Goal: Information Seeking & Learning: Learn about a topic

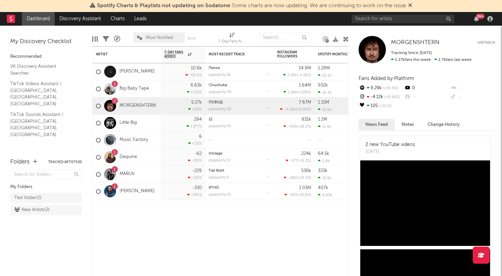
click at [412, 4] on icon at bounding box center [410, 4] width 4 height 5
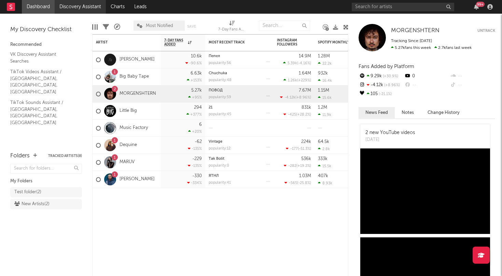
click at [75, 8] on link "Discovery Assistant" at bounding box center [80, 7] width 51 height 14
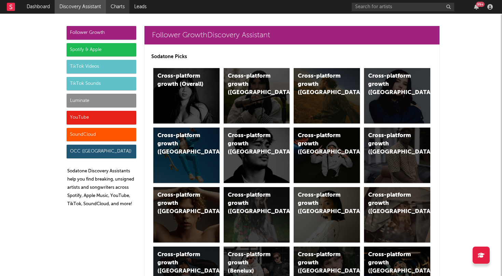
click at [119, 7] on link "Charts" at bounding box center [118, 7] width 24 height 14
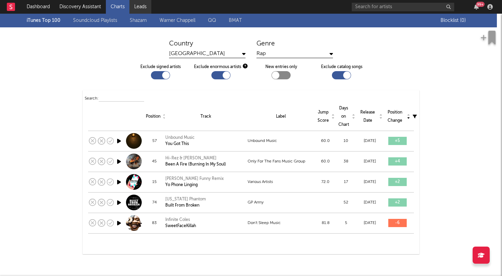
click at [142, 6] on link "Leads" at bounding box center [141, 7] width 22 height 14
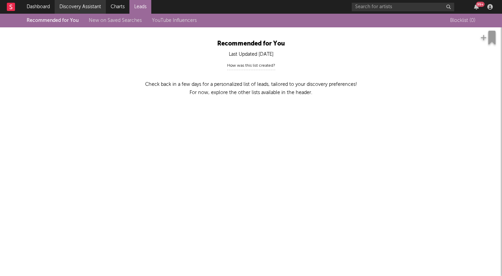
click at [90, 5] on link "Discovery Assistant" at bounding box center [80, 7] width 51 height 14
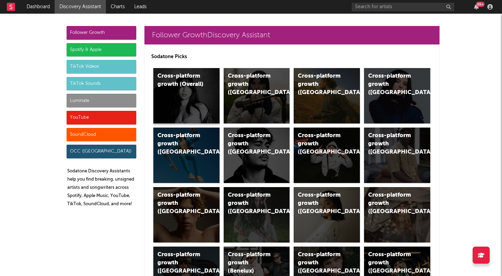
click at [180, 96] on div "Cross-platform growth (Overall)" at bounding box center [186, 95] width 66 height 55
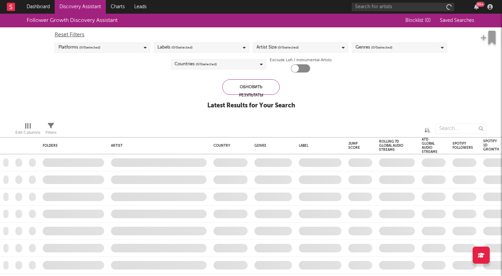
checkbox input "true"
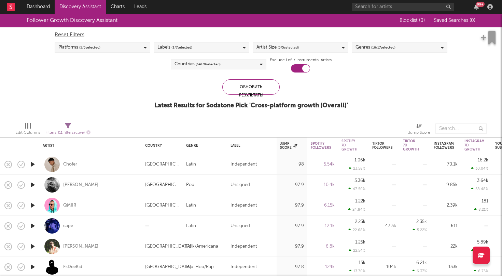
click at [244, 47] on icon at bounding box center [244, 47] width 3 height 4
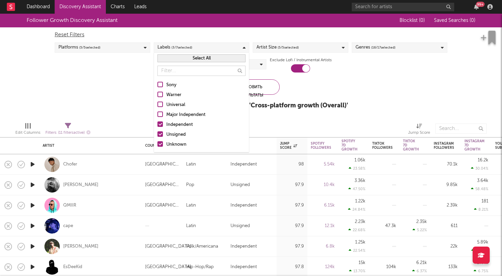
click at [130, 103] on div "Follower Growth Discovery Assistant Blocklist ( 0 ) Saved Searches ( 0 ) Reset …" at bounding box center [251, 65] width 502 height 103
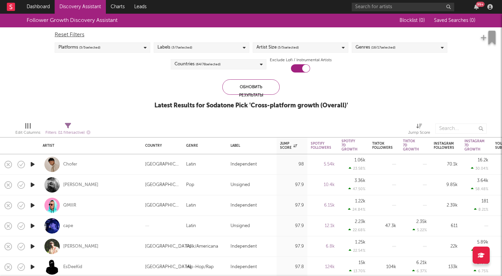
click at [358, 81] on div "Follower Growth Discovery Assistant Blocklist ( 0 ) Saved Searches ( 0 ) Reset …" at bounding box center [251, 65] width 502 height 103
click at [344, 48] on icon at bounding box center [343, 47] width 3 height 4
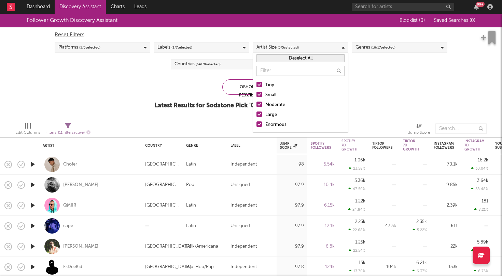
click at [344, 48] on icon at bounding box center [343, 47] width 3 height 4
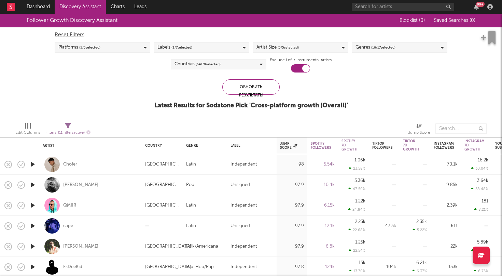
click at [442, 46] on icon at bounding box center [442, 47] width 3 height 4
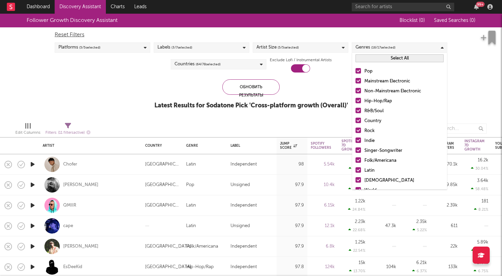
click at [442, 46] on icon at bounding box center [442, 47] width 3 height 4
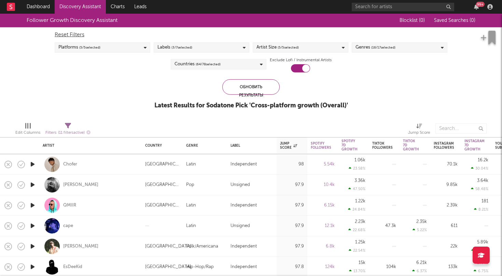
click at [260, 66] on icon at bounding box center [261, 64] width 3 height 4
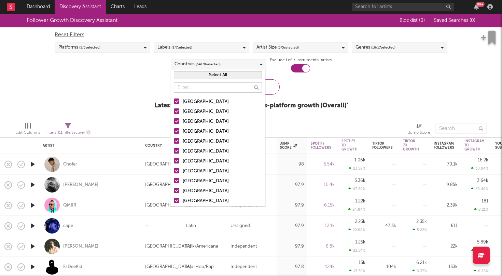
click at [148, 90] on div "Follower Growth Discovery Assistant Blocklist ( 0 ) Saved Searches ( 0 ) Reset …" at bounding box center [251, 65] width 502 height 103
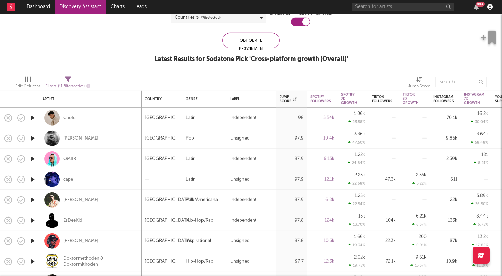
click at [489, 6] on icon "button" at bounding box center [490, 6] width 5 height 5
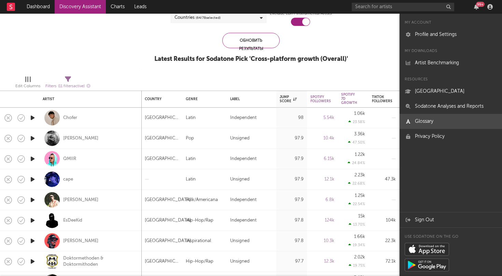
click at [429, 121] on link "Glossary" at bounding box center [451, 121] width 103 height 15
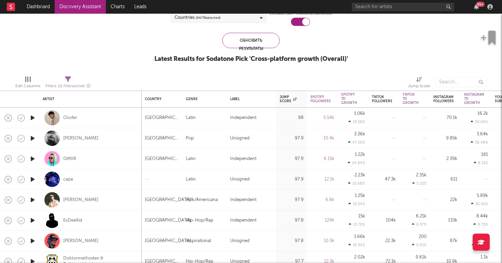
click at [369, 46] on div "Follower Growth Discovery Assistant Blocklist ( 0 ) Saved Searches ( 0 ) Reset …" at bounding box center [251, 18] width 502 height 103
click at [40, 9] on link "Dashboard" at bounding box center [38, 7] width 33 height 14
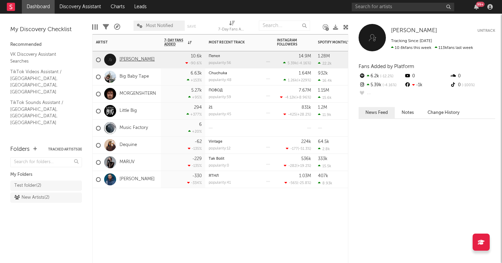
click at [129, 60] on link "[PERSON_NAME]" at bounding box center [137, 60] width 35 height 6
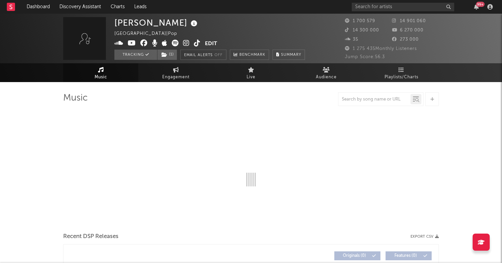
select select "6m"
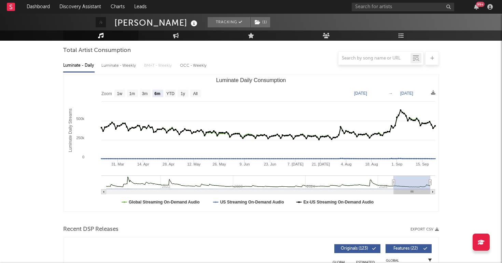
scroll to position [62, 0]
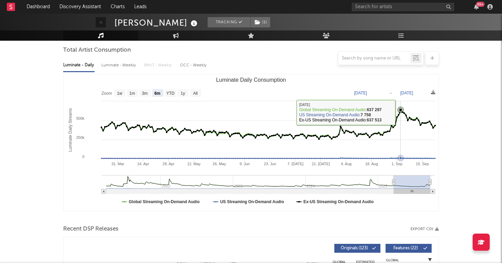
click at [402, 112] on icon "Luminate Daily Consumption" at bounding box center [401, 109] width 7 height 7
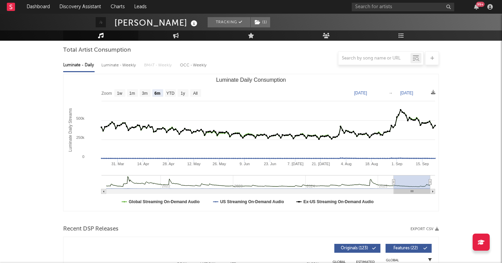
type input "[DATE]"
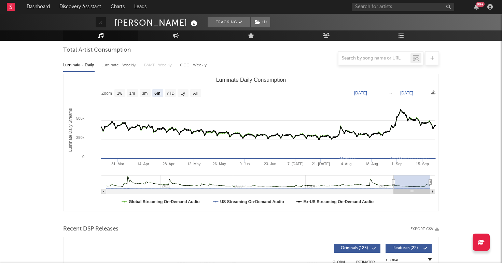
type input "[DATE]"
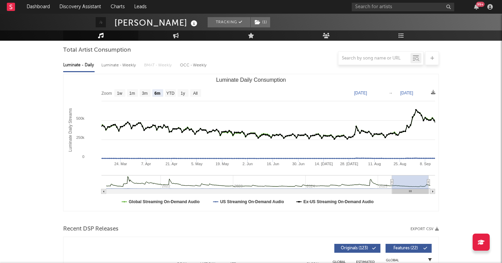
type input "[DATE]"
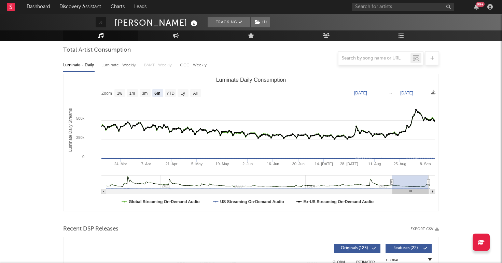
type input "[DATE]"
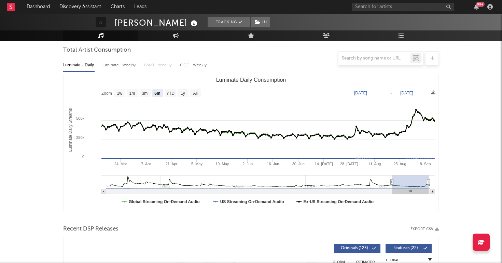
type input "[DATE]"
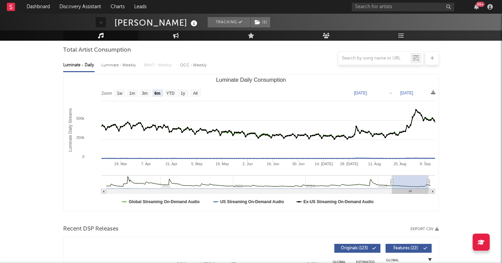
type input "[DATE]"
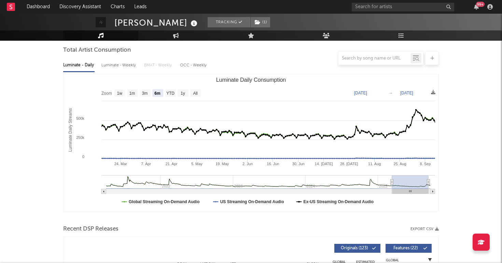
type input "[DATE]"
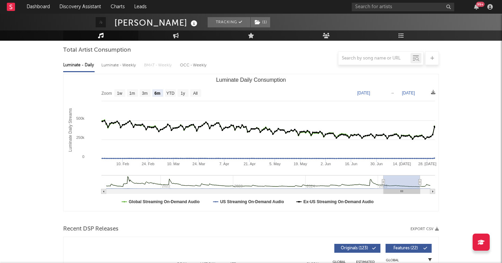
type input "[DATE]"
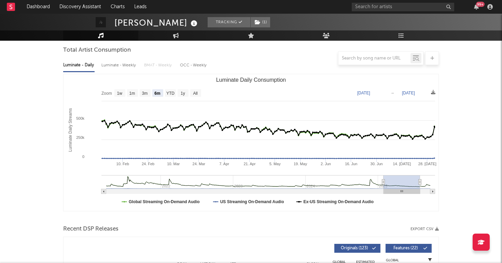
type input "[DATE]"
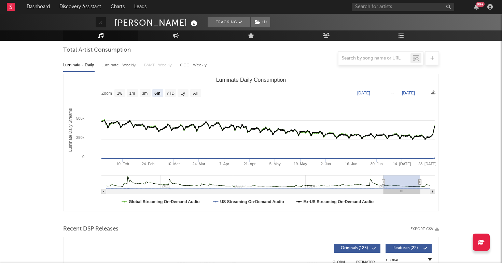
type input "[DATE]"
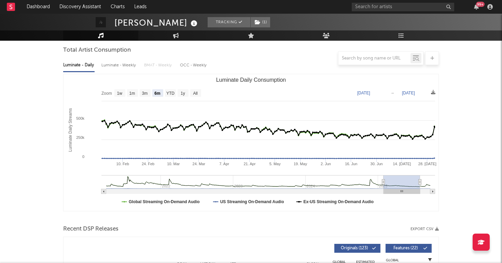
type input "[DATE]"
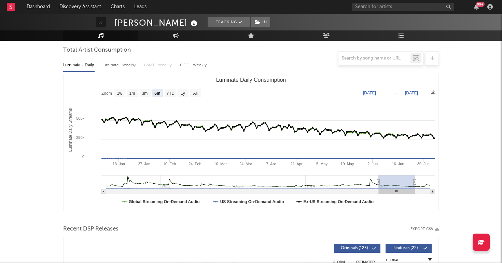
type input "[DATE]"
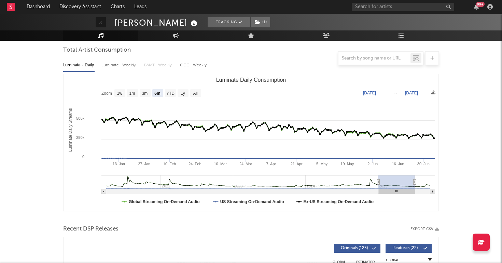
type input "[DATE]"
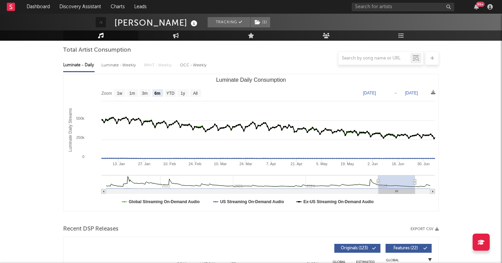
type input "[DATE]"
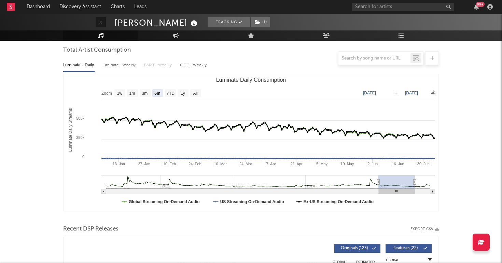
type input "[DATE]"
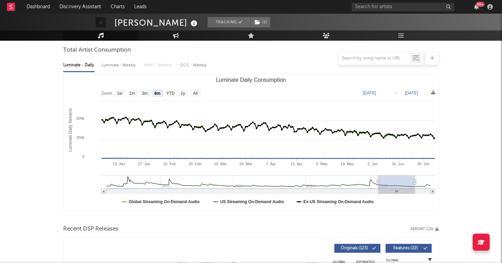
type input "[DATE]"
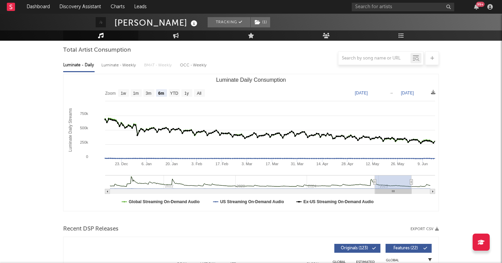
type input "[DATE]"
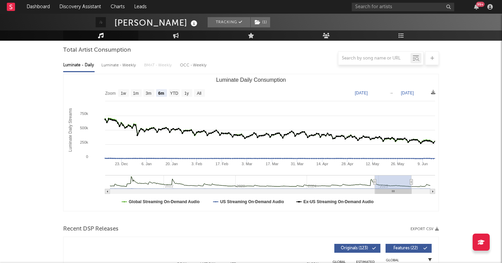
type input "[DATE]"
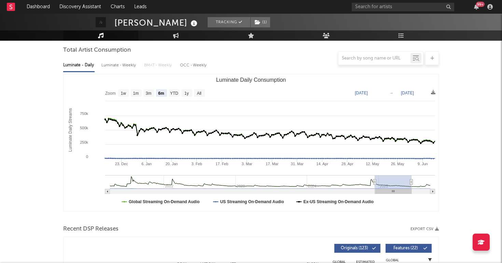
type input "[DATE]"
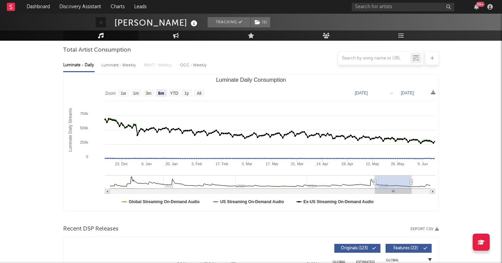
type input "[DATE]"
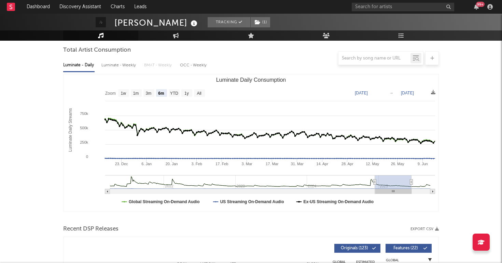
type input "[DATE]"
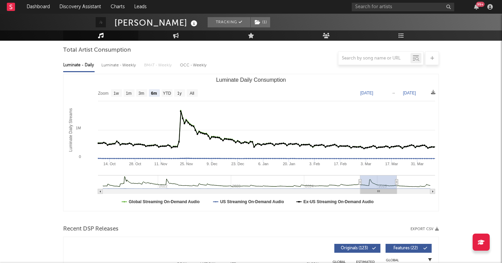
type input "[DATE]"
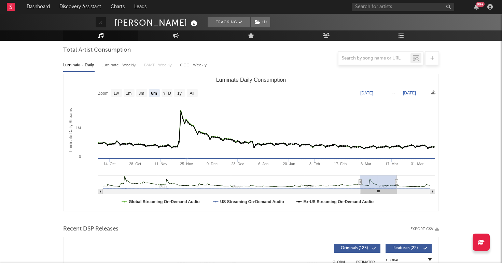
type input "[DATE]"
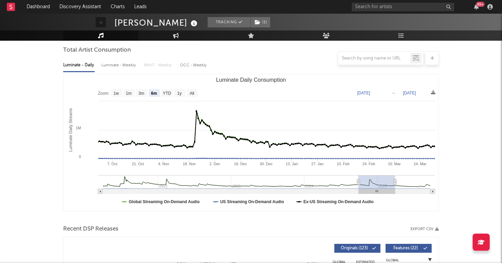
type input "[DATE]"
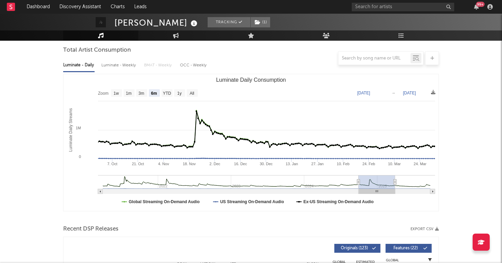
type input "[DATE]"
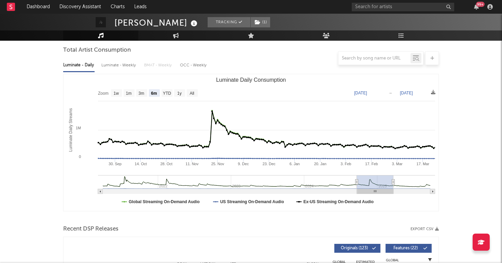
drag, startPoint x: 412, startPoint y: 181, endPoint x: 379, endPoint y: 184, distance: 33.6
click at [379, 184] on rect "Luminate Daily Consumption" at bounding box center [375, 182] width 37 height 14
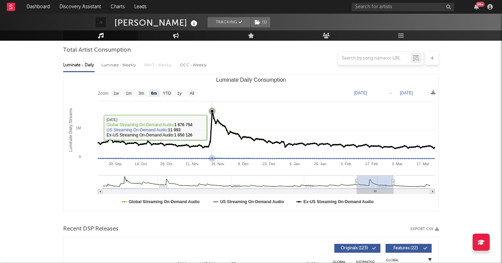
click at [213, 127] on icon "Luminate Daily Consumption" at bounding box center [266, 129] width 339 height 37
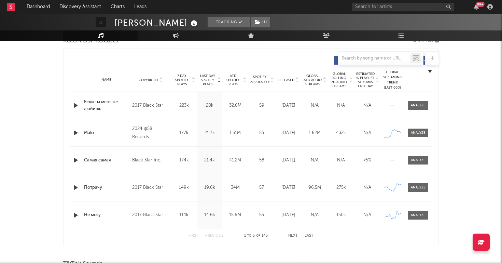
scroll to position [254, 0]
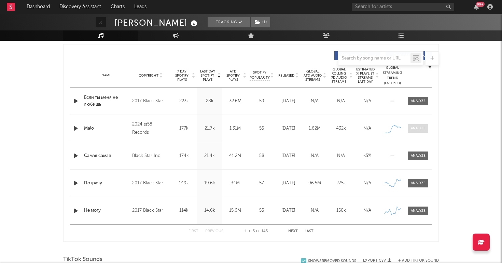
click at [418, 127] on div at bounding box center [418, 128] width 15 height 5
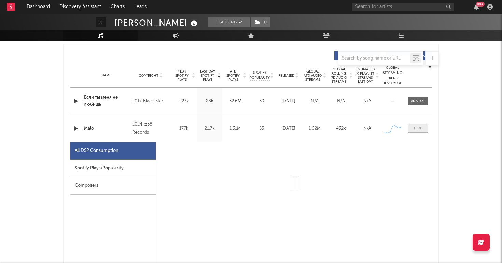
select select "6m"
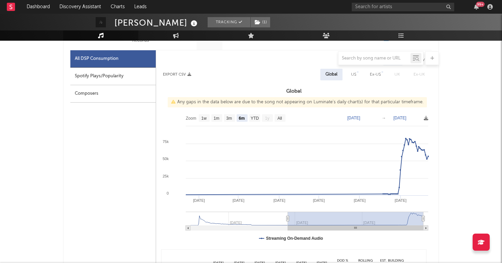
scroll to position [353, 0]
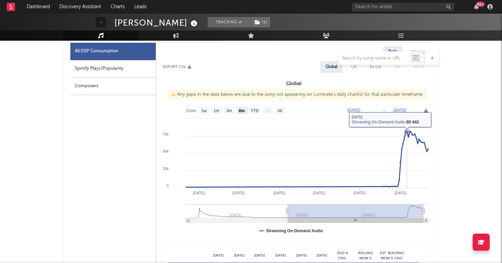
click at [408, 153] on icon at bounding box center [307, 153] width 243 height 0
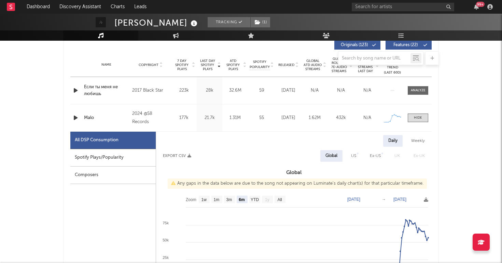
scroll to position [264, 0]
click at [420, 118] on div at bounding box center [418, 118] width 8 height 5
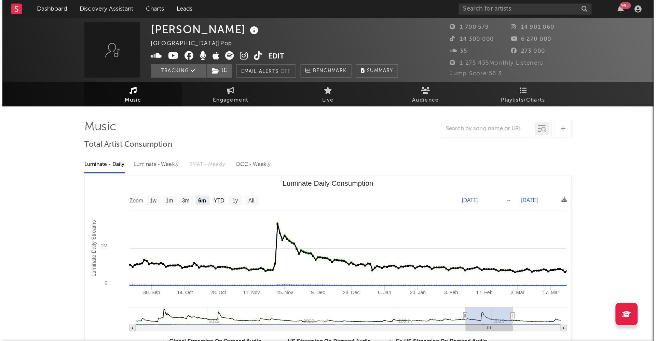
scroll to position [0, 0]
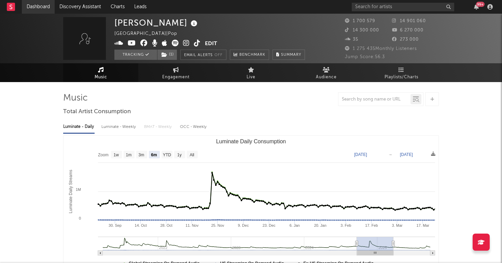
click at [39, 6] on link "Dashboard" at bounding box center [38, 7] width 33 height 14
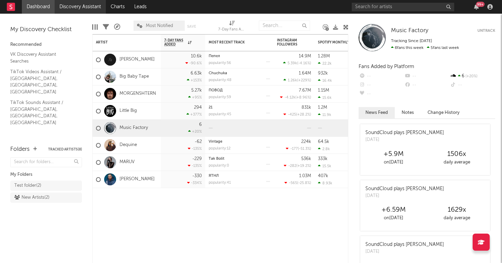
click at [74, 10] on link "Discovery Assistant" at bounding box center [80, 7] width 51 height 14
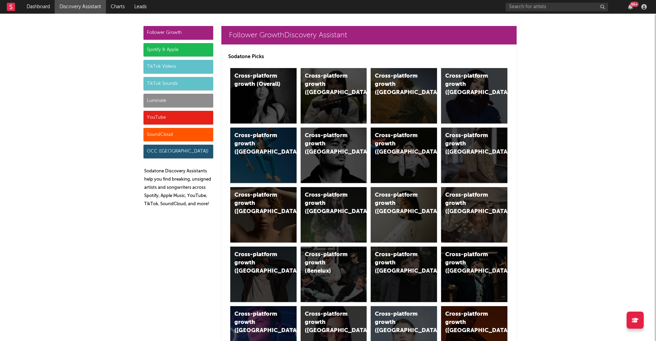
click at [160, 51] on div "Spotify & Apple" at bounding box center [179, 50] width 70 height 14
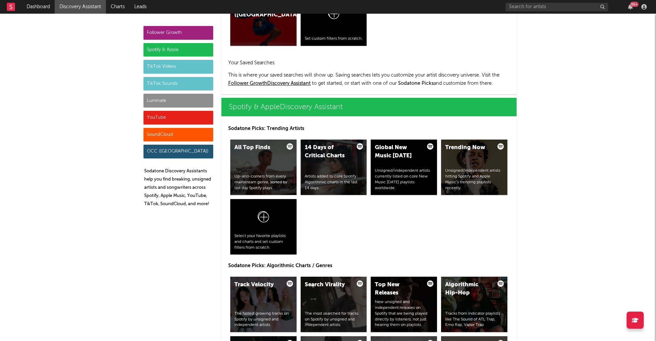
scroll to position [683, 0]
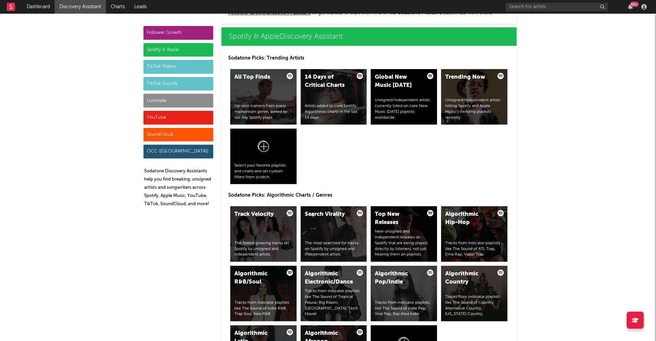
click at [160, 33] on div "Follower Growth" at bounding box center [179, 33] width 70 height 14
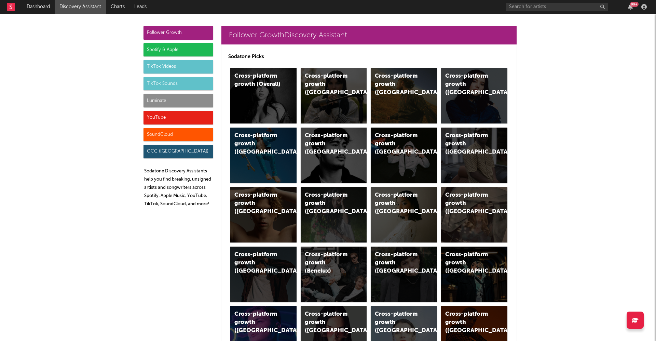
scroll to position [0, 0]
click at [265, 99] on div "Cross-platform growth (Overall)" at bounding box center [263, 95] width 66 height 55
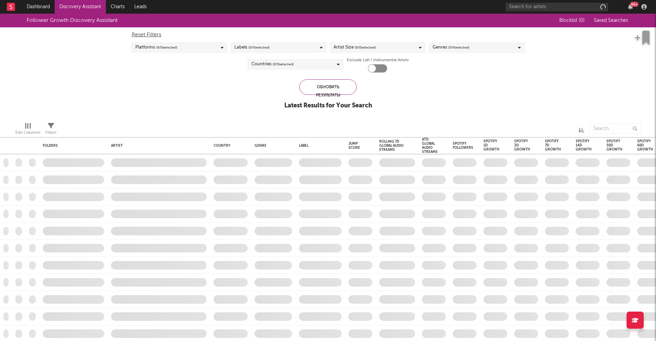
checkbox input "true"
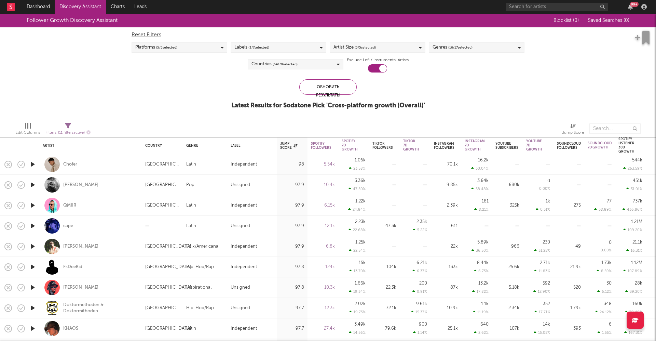
click at [222, 48] on icon at bounding box center [222, 47] width 3 height 4
click at [321, 31] on div "Reset Filters" at bounding box center [328, 35] width 393 height 8
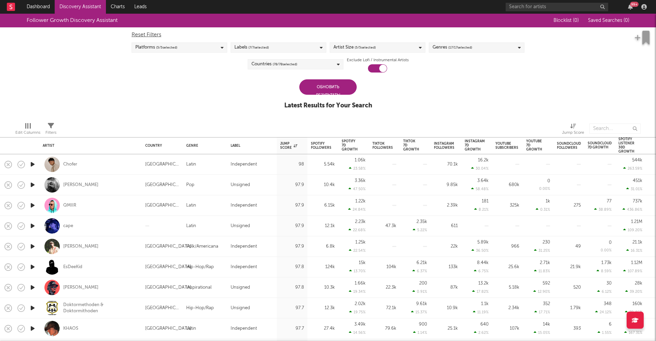
click at [322, 48] on icon at bounding box center [321, 47] width 3 height 4
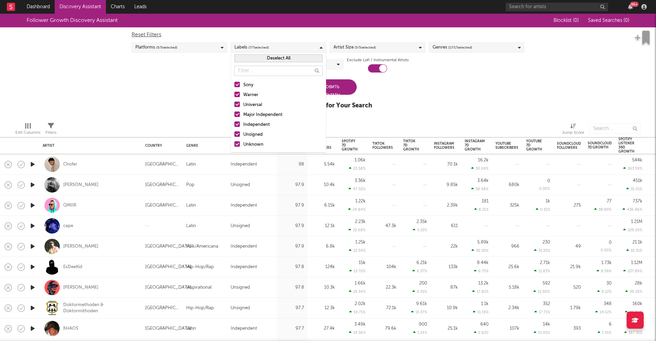
click at [237, 94] on div at bounding box center [236, 94] width 5 height 5
click at [234, 94] on input "Warner" at bounding box center [234, 95] width 0 height 8
click at [238, 84] on div at bounding box center [236, 84] width 5 height 5
click at [234, 84] on input "Sony" at bounding box center [234, 85] width 0 height 8
click at [237, 104] on div at bounding box center [236, 104] width 5 height 5
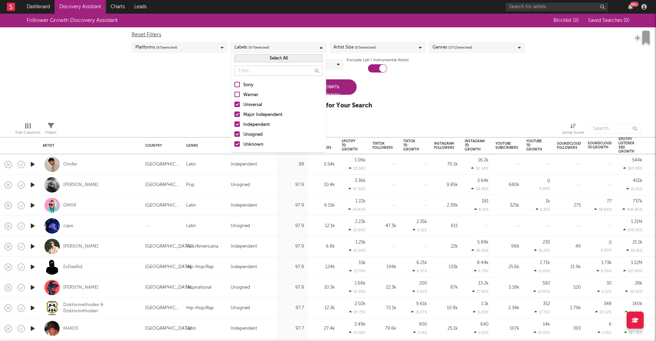
click at [234, 104] on input "Universal" at bounding box center [234, 105] width 0 height 8
click at [237, 113] on div at bounding box center [236, 113] width 5 height 5
click at [234, 113] on input "Major Independent" at bounding box center [234, 115] width 0 height 8
click at [219, 102] on div "Follower Growth Discovery Assistant Blocklist ( 0 ) Saved Searches ( 0 ) Reset …" at bounding box center [328, 65] width 656 height 103
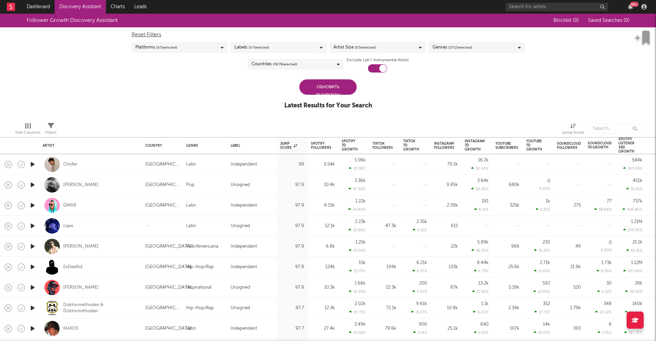
click at [331, 86] on div "Обновить результаты" at bounding box center [327, 86] width 57 height 15
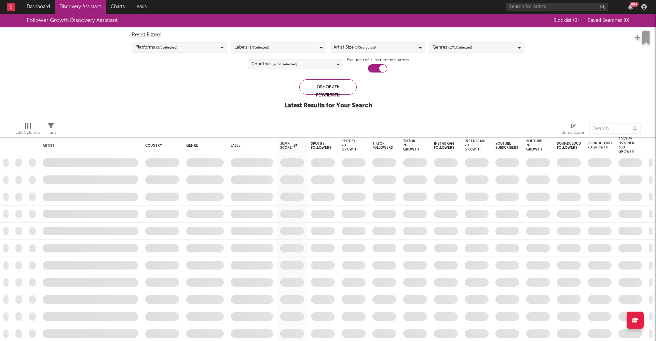
click at [420, 46] on icon at bounding box center [420, 47] width 3 height 4
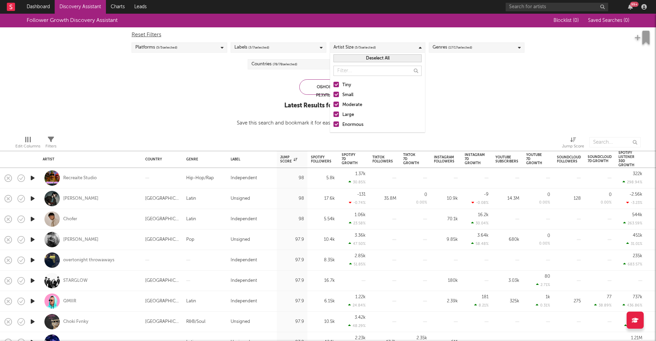
click at [502, 48] on icon at bounding box center [519, 47] width 3 height 4
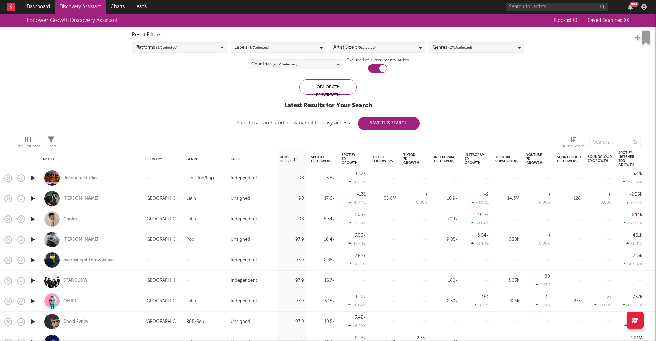
click at [502, 110] on div "Follower Growth Discovery Assistant Blocklist ( 0 ) Saved Searches ( 0 ) Reset …" at bounding box center [328, 72] width 656 height 117
click at [337, 64] on icon at bounding box center [338, 64] width 3 height 4
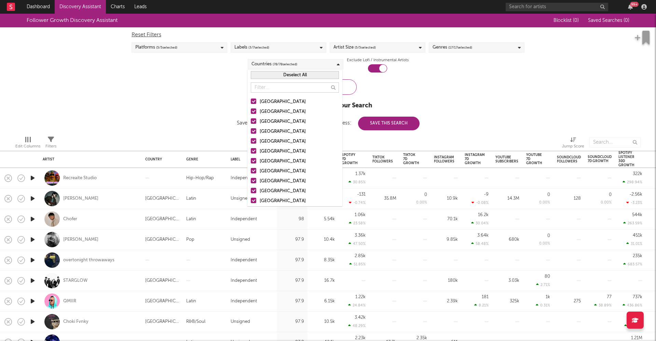
click at [291, 74] on button "Deselect All" at bounding box center [295, 75] width 88 height 8
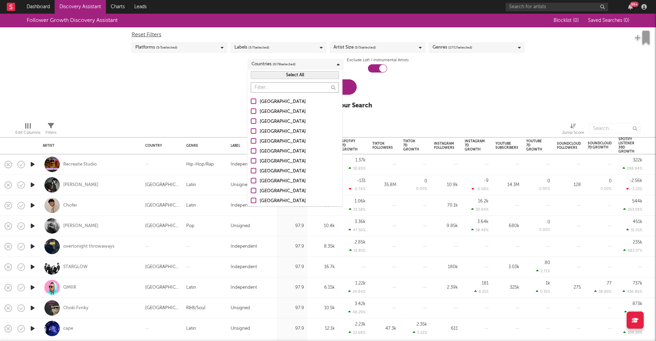
click at [283, 88] on input "text" at bounding box center [295, 87] width 88 height 10
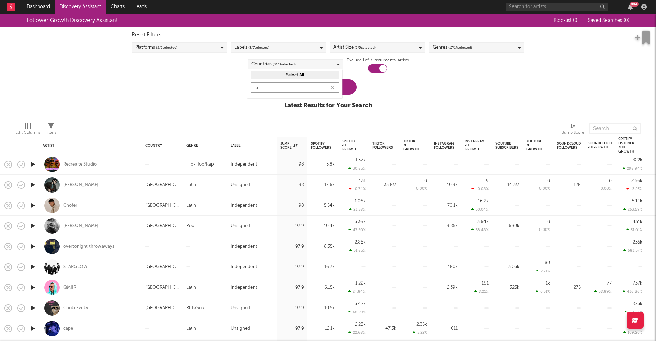
type input "к"
type input "[DEMOGRAPHIC_DATA]"
click at [253, 102] on div at bounding box center [253, 100] width 5 height 5
click at [251, 102] on input "[GEOGRAPHIC_DATA]" at bounding box center [251, 102] width 0 height 8
click at [391, 120] on div "Edit Columns Filters Jump Score" at bounding box center [328, 127] width 656 height 21
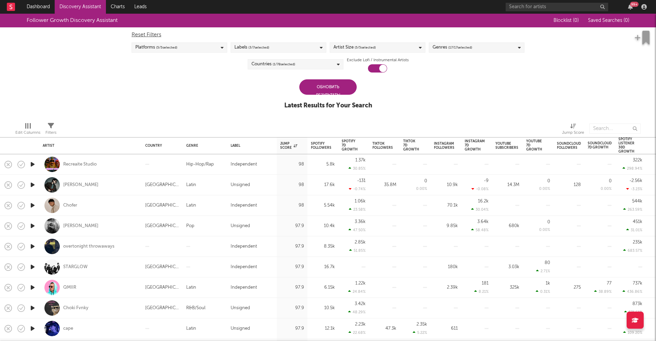
click at [325, 86] on div "Обновить результаты" at bounding box center [327, 86] width 57 height 15
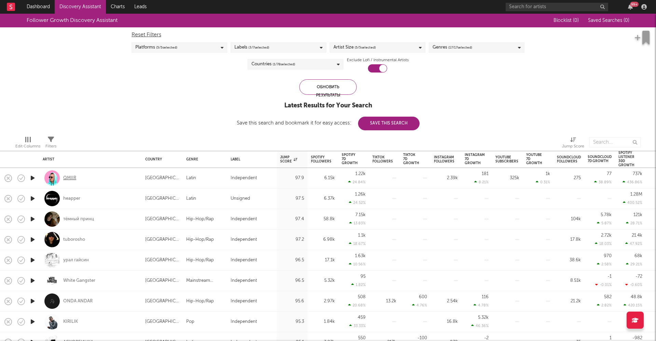
click at [72, 178] on div "QMIIR" at bounding box center [69, 178] width 13 height 6
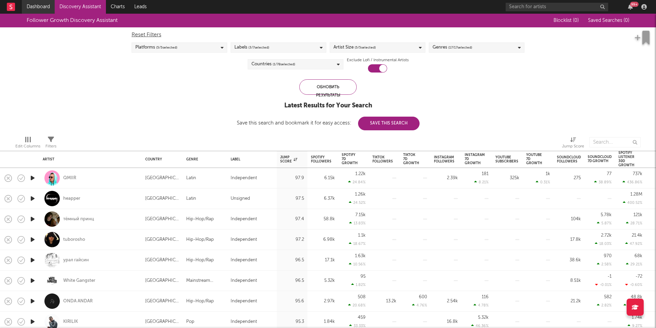
click at [34, 5] on link "Dashboard" at bounding box center [38, 7] width 33 height 14
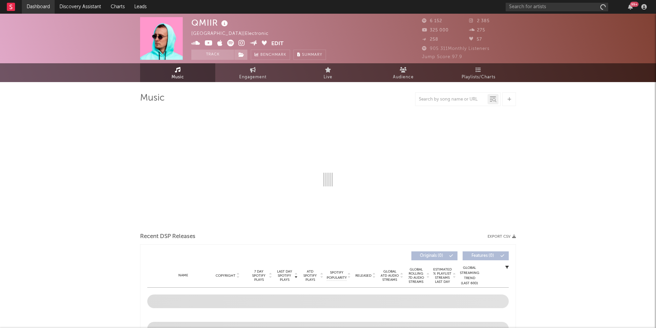
select select "6m"
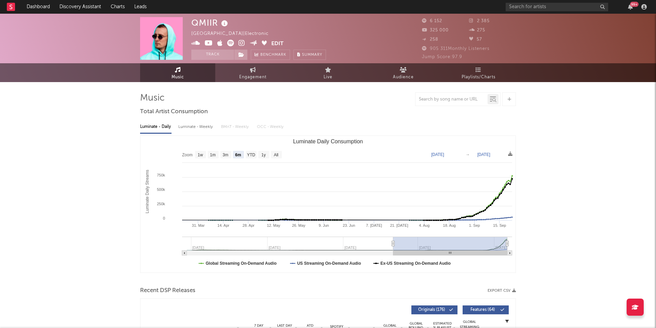
click at [280, 43] on button "Edit" at bounding box center [277, 44] width 12 height 9
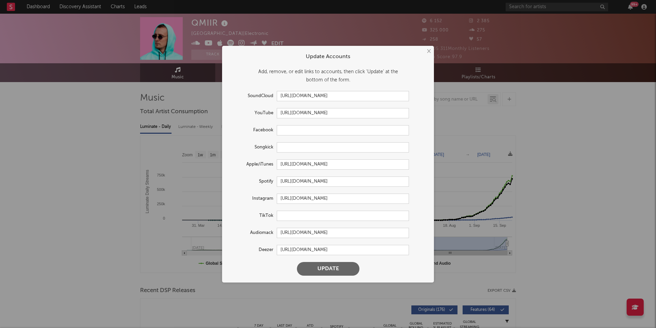
click at [427, 50] on button "×" at bounding box center [429, 52] width 8 height 8
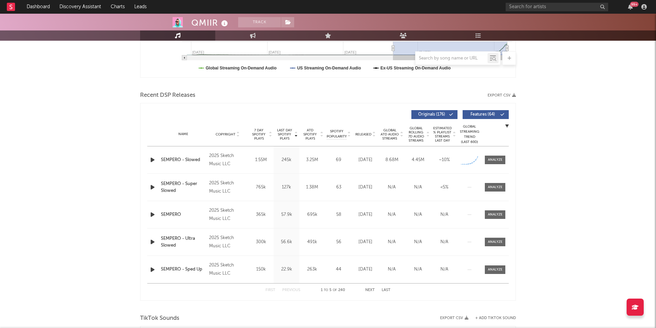
scroll to position [197, 0]
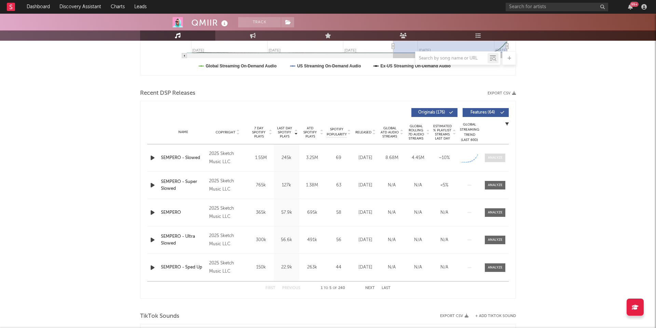
click at [498, 158] on div at bounding box center [495, 157] width 15 height 5
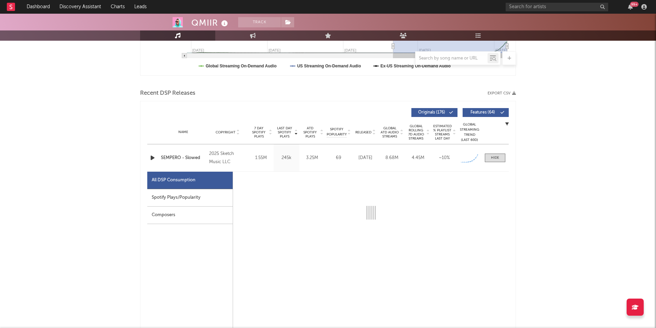
select select "1w"
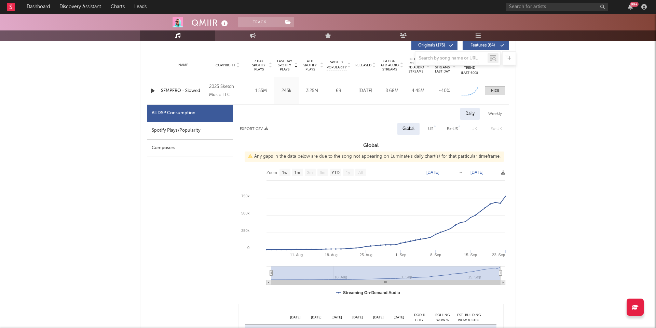
scroll to position [263, 0]
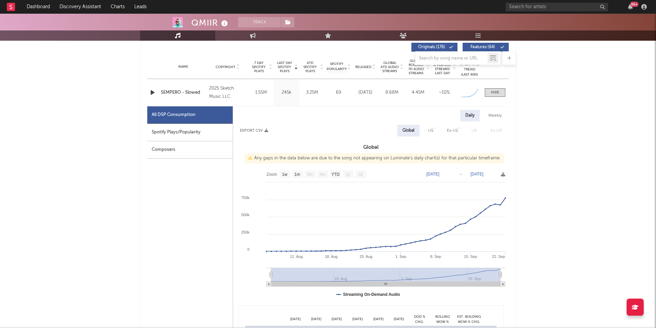
click at [166, 131] on div "Spotify Plays/Popularity" at bounding box center [189, 132] width 85 height 17
select select "1w"
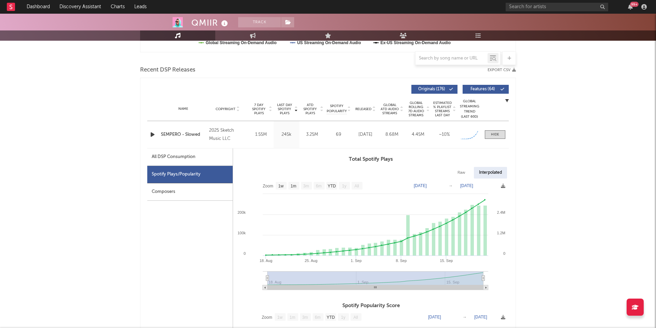
scroll to position [220, 0]
click at [175, 156] on div "All DSP Consumption" at bounding box center [174, 157] width 44 height 8
select select "1w"
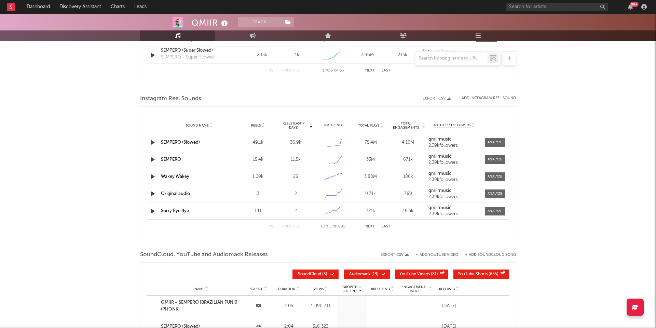
scroll to position [905, 0]
click at [494, 141] on div at bounding box center [495, 141] width 15 height 5
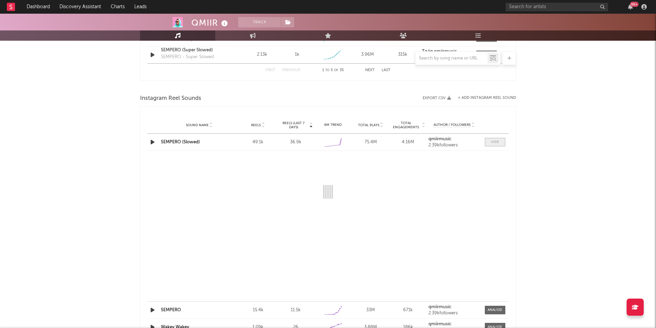
select select "1w"
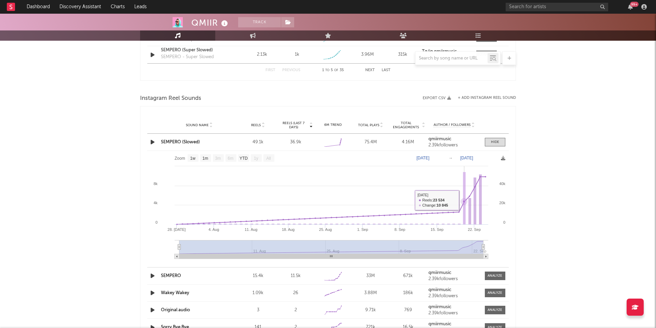
click at [465, 199] on rect at bounding box center [464, 198] width 3 height 53
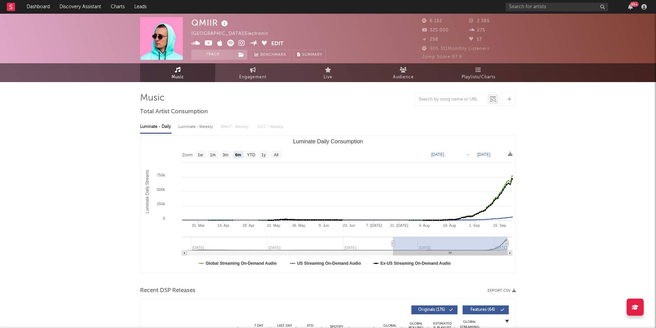
scroll to position [0, 0]
click at [188, 126] on div "Luminate - Weekly" at bounding box center [196, 127] width 36 height 12
select select "6m"
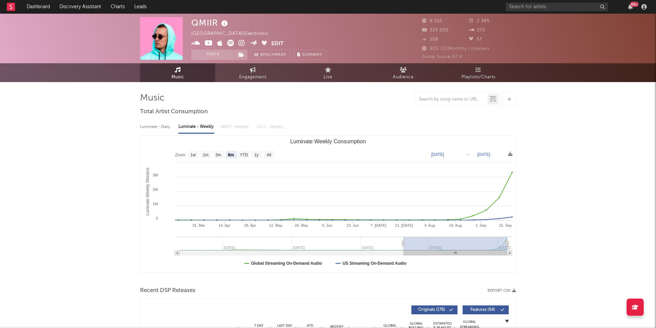
click at [232, 127] on div "Luminate - Daily Luminate - Weekly BMAT - Weekly OCC - Weekly" at bounding box center [328, 127] width 376 height 12
click at [246, 126] on div "Luminate - Daily Luminate - Weekly BMAT - Weekly OCC - Weekly" at bounding box center [328, 127] width 376 height 12
click at [266, 126] on div "Luminate - Daily Luminate - Weekly BMAT - Weekly OCC - Weekly" at bounding box center [328, 127] width 376 height 12
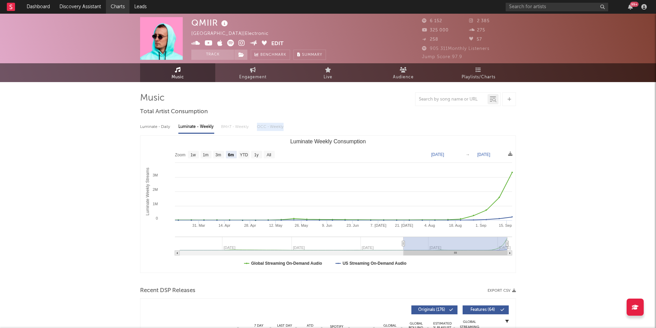
click at [115, 7] on link "Charts" at bounding box center [118, 7] width 24 height 14
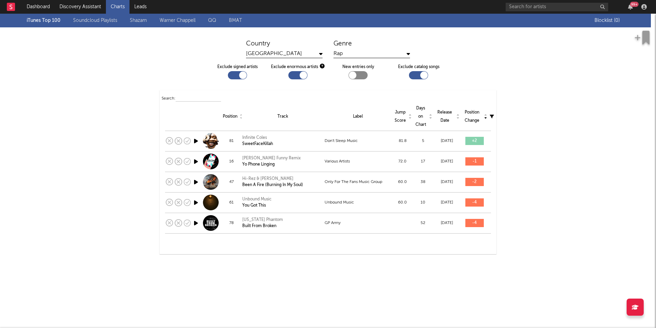
click at [321, 53] on icon at bounding box center [320, 53] width 3 height 5
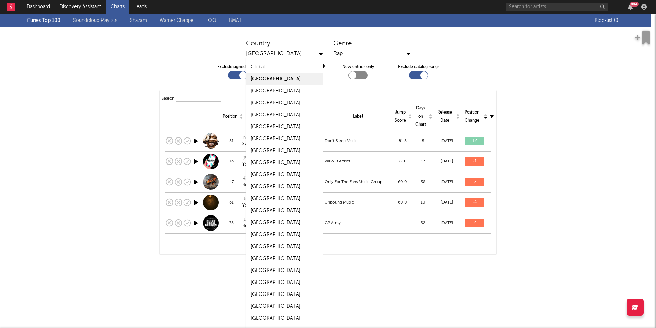
click at [273, 51] on div "[GEOGRAPHIC_DATA]" at bounding box center [284, 54] width 77 height 9
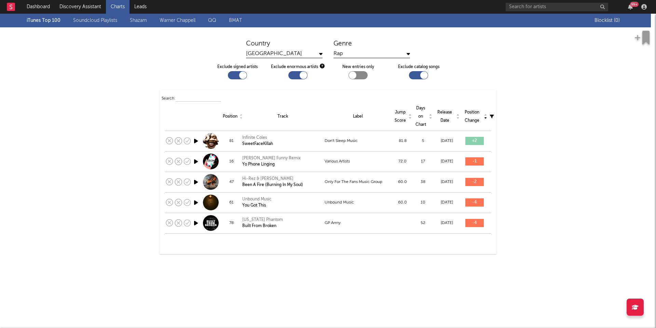
click at [273, 51] on div "[GEOGRAPHIC_DATA]" at bounding box center [284, 54] width 77 height 9
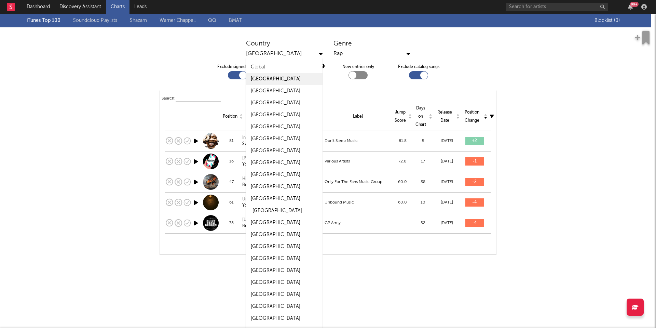
click at [265, 212] on div "[GEOGRAPHIC_DATA]" at bounding box center [278, 210] width 50 height 8
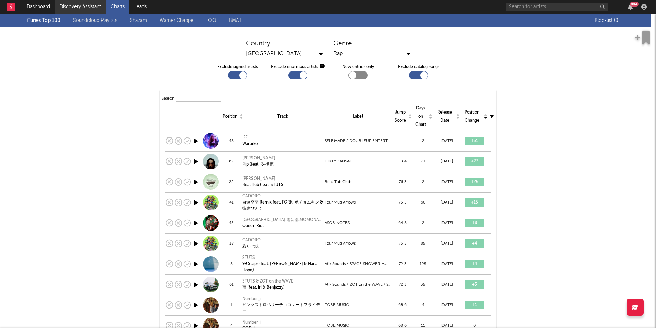
click at [75, 9] on link "Discovery Assistant" at bounding box center [80, 7] width 51 height 14
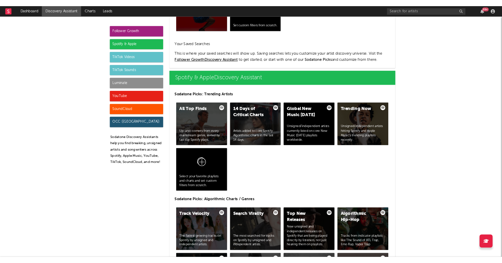
scroll to position [629, 0]
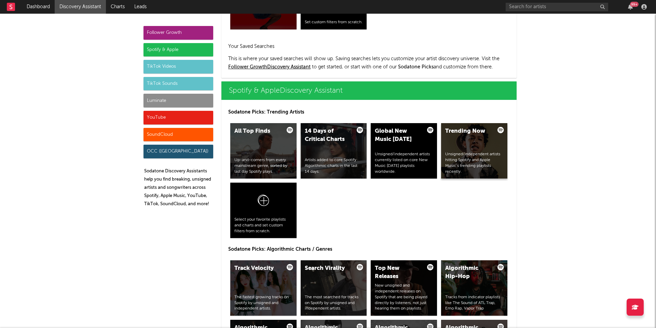
click at [469, 138] on div "Trending Now Unsigned/independent artists hitting Spotify and Apple Music’s tre…" at bounding box center [474, 150] width 66 height 55
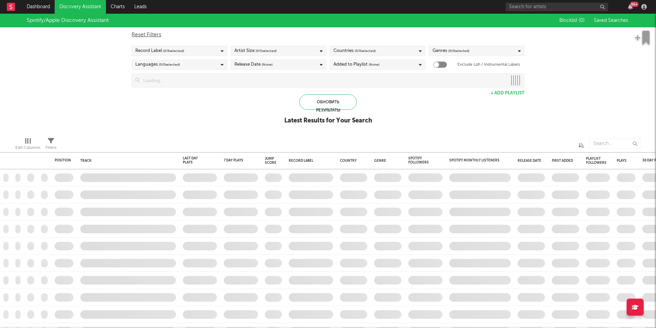
checkbox input "true"
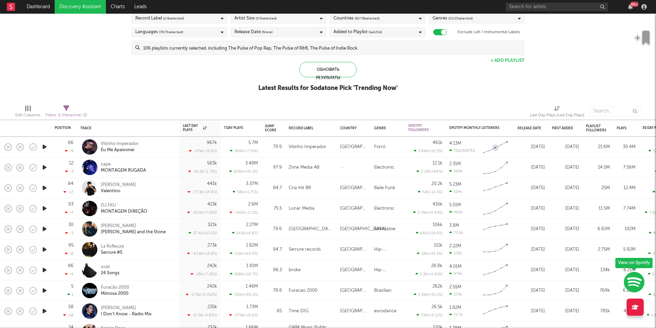
click at [497, 147] on icon "Chart title" at bounding box center [495, 147] width 2 height 2
